Goal: Task Accomplishment & Management: Use online tool/utility

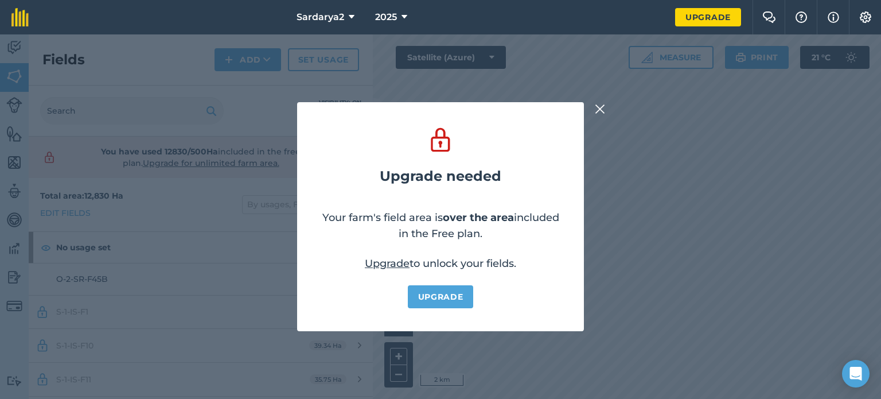
click at [604, 107] on img at bounding box center [600, 109] width 10 height 14
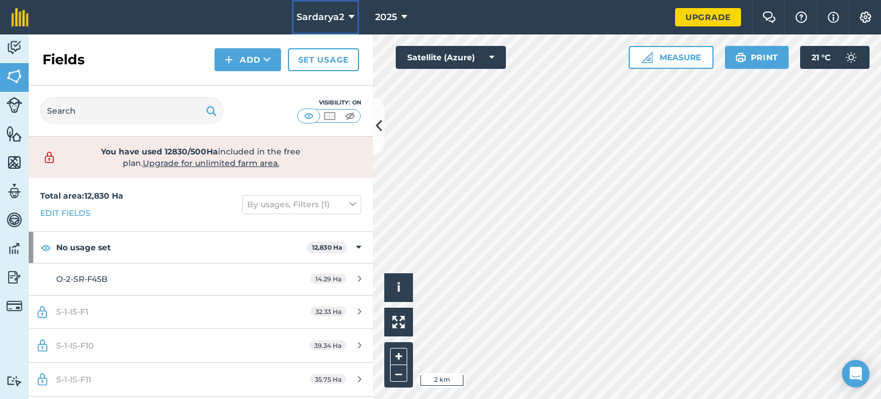
click at [342, 20] on span "Sardarya2" at bounding box center [321, 17] width 48 height 14
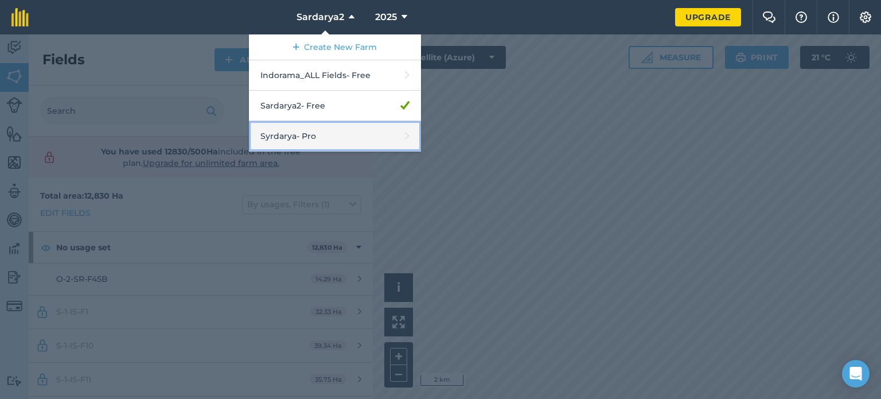
click at [320, 130] on link "Syrdarya - Pro" at bounding box center [335, 136] width 172 height 30
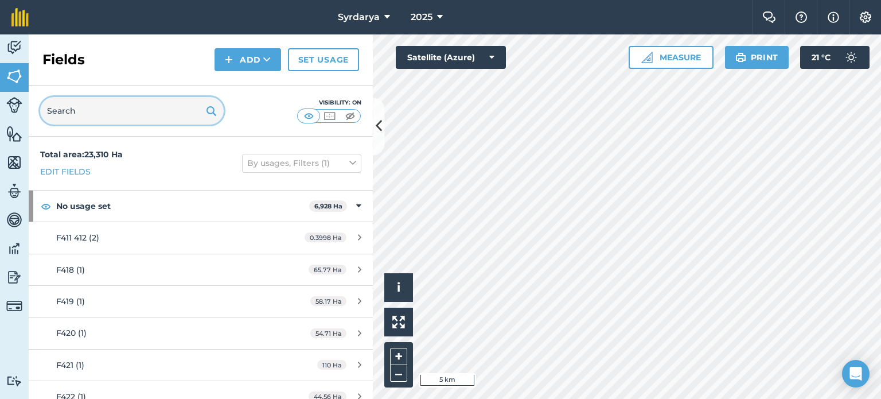
click at [151, 114] on input "text" at bounding box center [132, 111] width 184 height 28
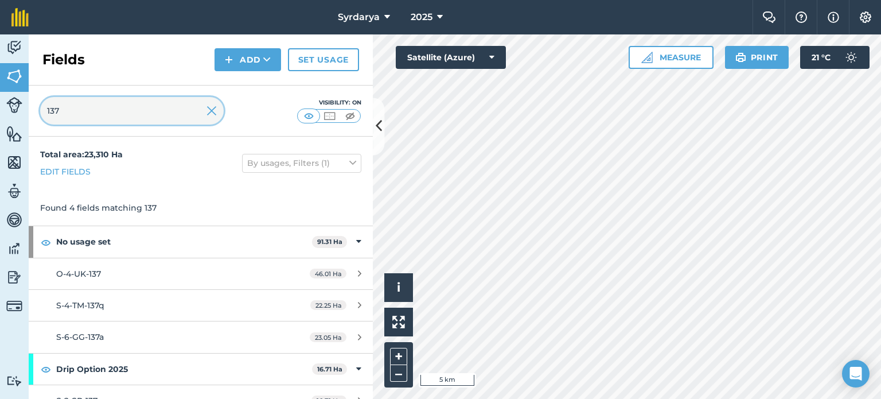
type input "137"
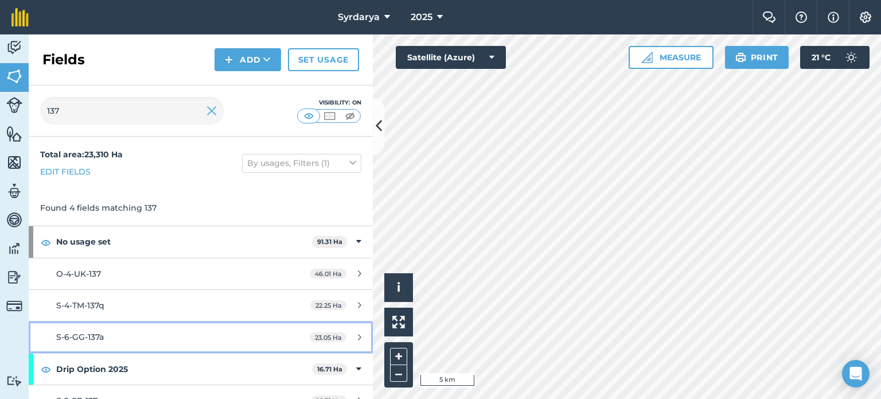
click at [134, 336] on div "S-6-GG-137a" at bounding box center [164, 336] width 216 height 13
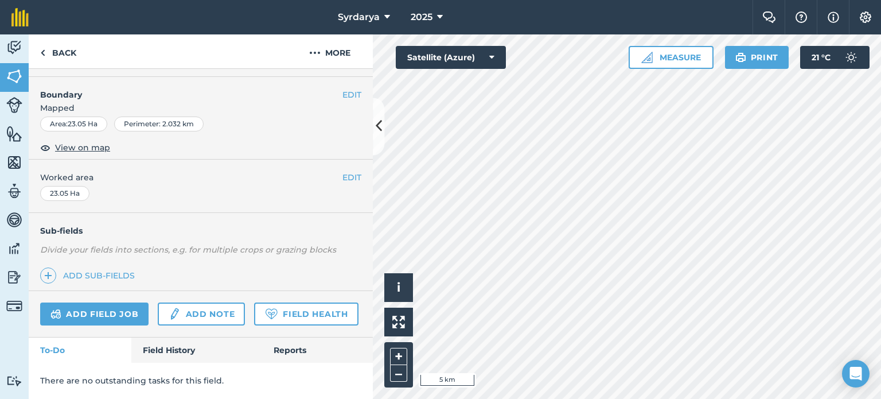
scroll to position [170, 0]
click at [254, 311] on link "Field Health" at bounding box center [306, 313] width 104 height 23
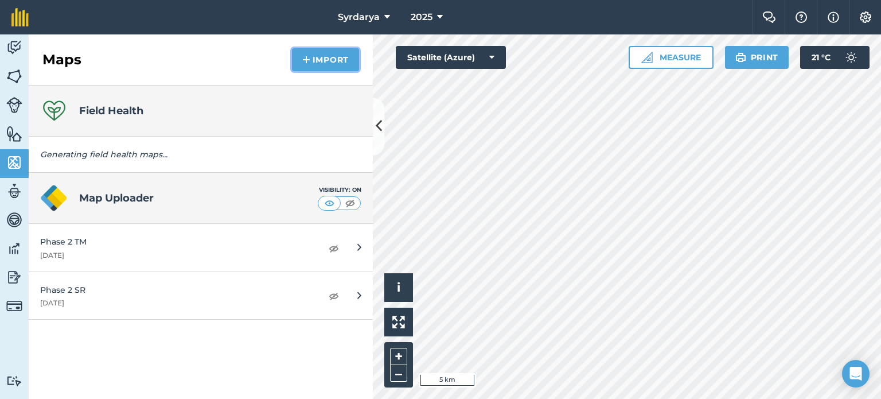
click at [305, 55] on img at bounding box center [306, 60] width 8 height 14
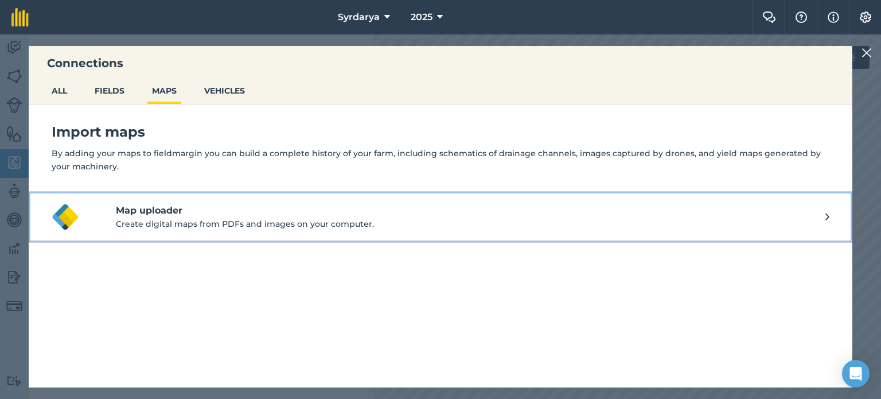
click at [181, 213] on h4 "Map uploader" at bounding box center [471, 211] width 710 height 14
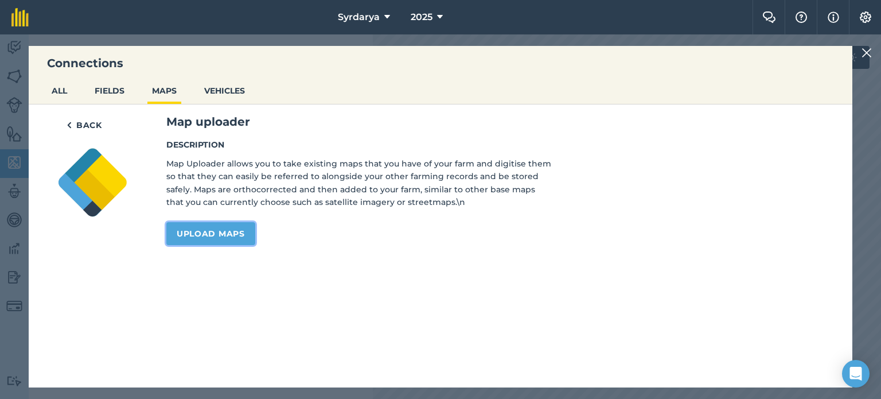
click at [202, 231] on link "Upload maps" at bounding box center [210, 233] width 89 height 23
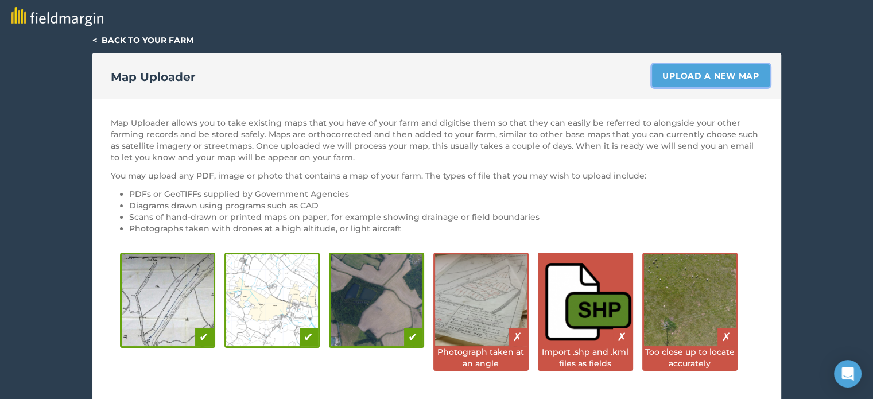
click at [682, 69] on link "Upload a new map" at bounding box center [710, 75] width 117 height 23
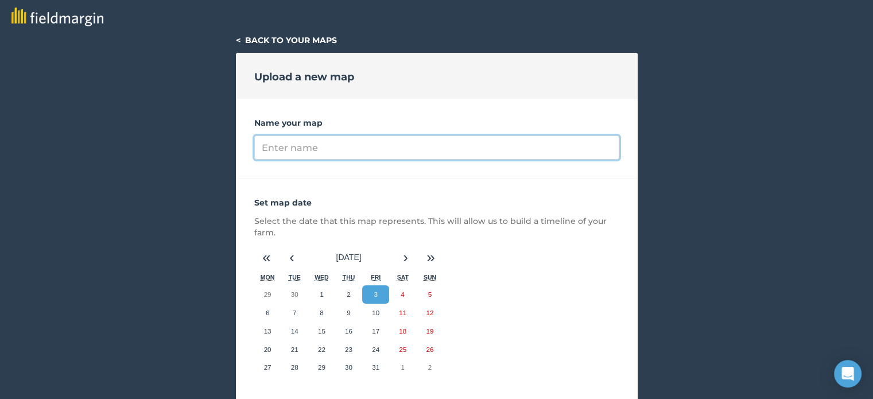
click at [351, 150] on input "Name your map" at bounding box center [436, 147] width 365 height 24
type input "ndvi 2025"
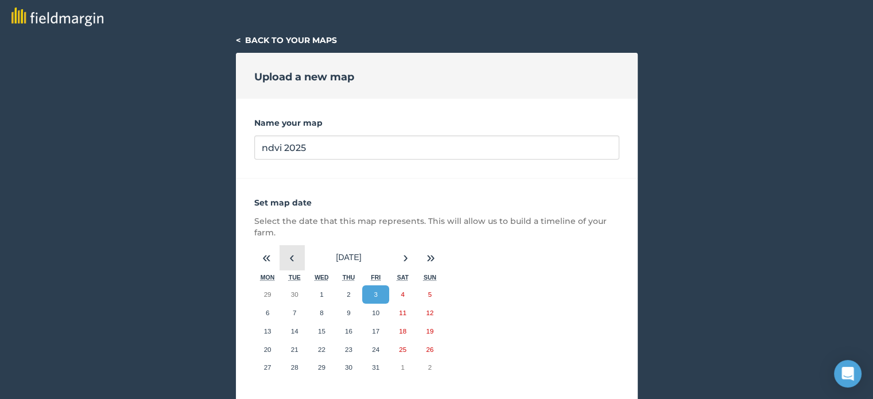
click at [295, 255] on button "‹" at bounding box center [291, 257] width 25 height 25
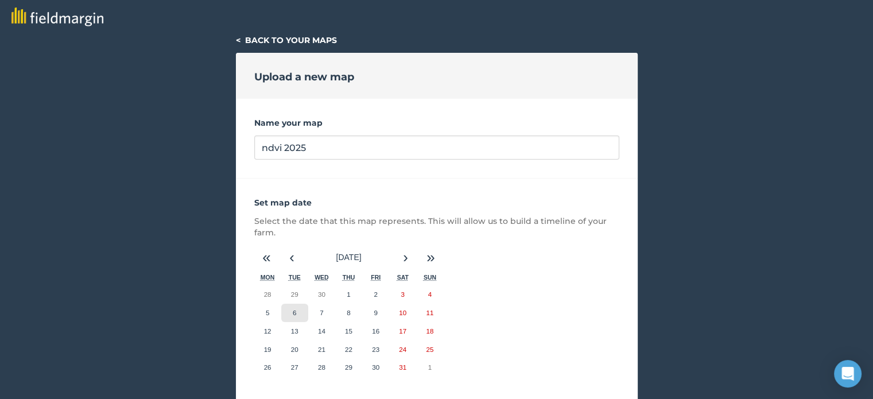
click at [293, 310] on abbr "6" at bounding box center [294, 312] width 3 height 7
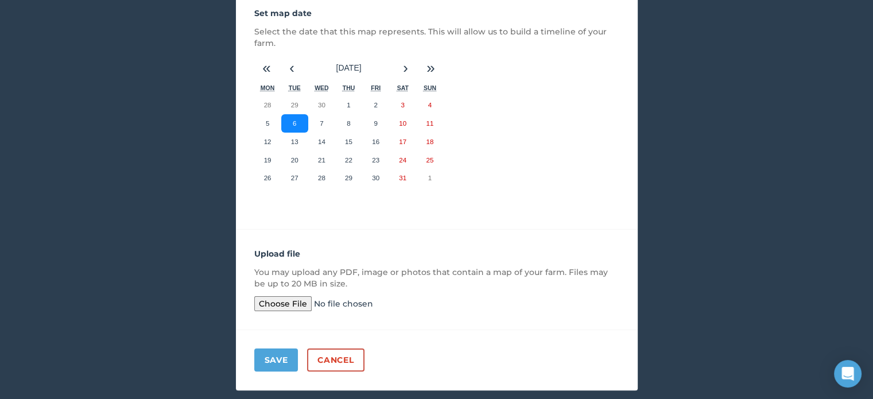
scroll to position [216, 0]
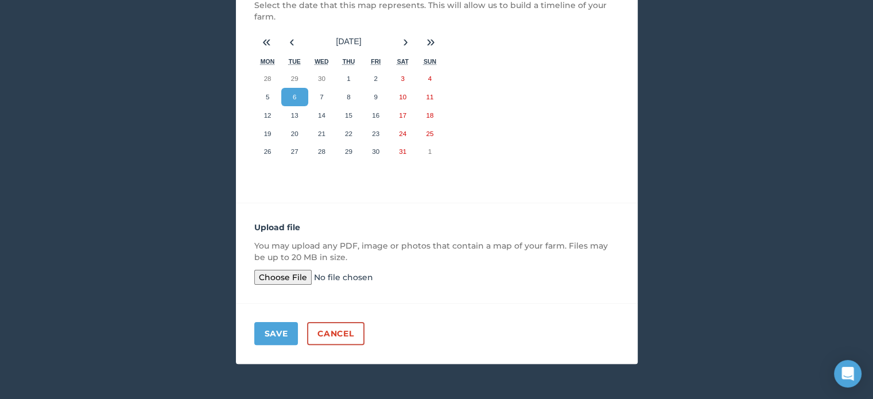
click at [281, 271] on input "file" at bounding box center [342, 277] width 176 height 15
type input "C:\fakepath\G.Gulom-S-6-GG-137a-2025-10-03-NDVI.kmz"
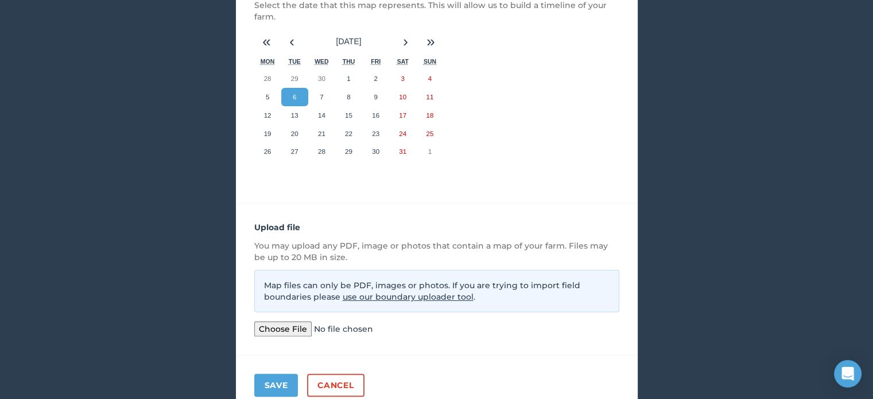
scroll to position [267, 0]
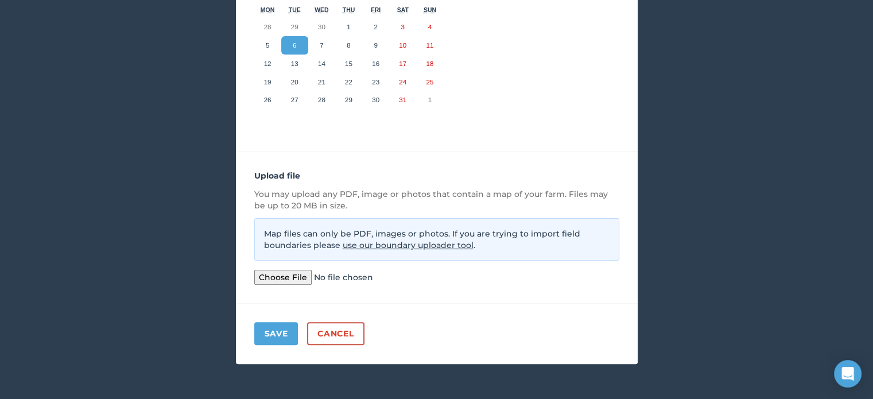
click at [286, 277] on input "file" at bounding box center [342, 277] width 176 height 15
click at [291, 277] on input "file" at bounding box center [342, 277] width 176 height 15
type input "C:\fakepath\ren.tif"
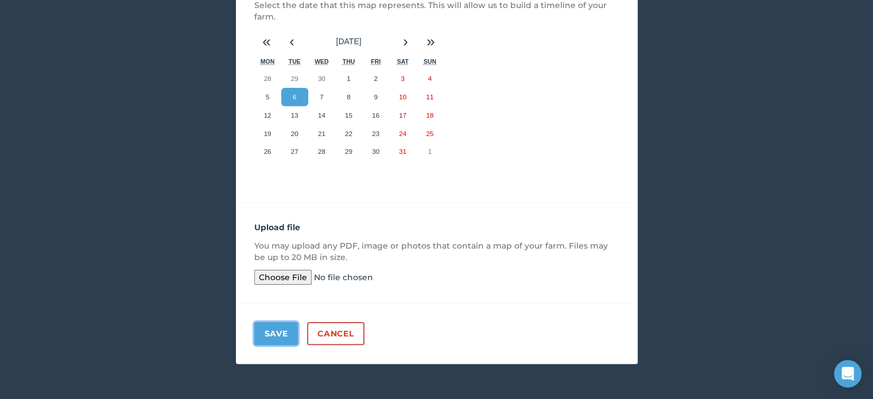
click at [273, 330] on button "Save" at bounding box center [276, 333] width 44 height 23
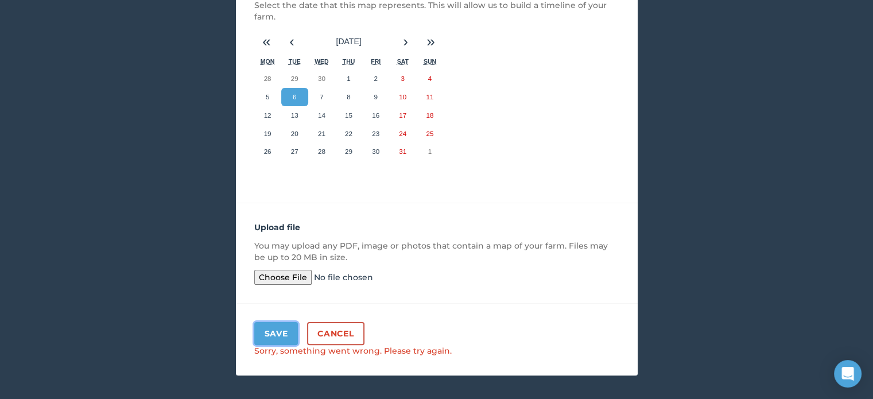
click at [273, 330] on button "Save" at bounding box center [276, 333] width 44 height 23
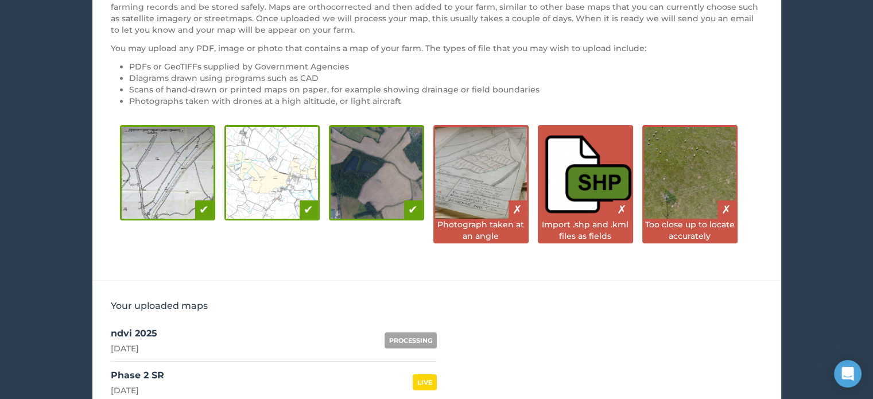
scroll to position [228, 0]
